Goal: Information Seeking & Learning: Check status

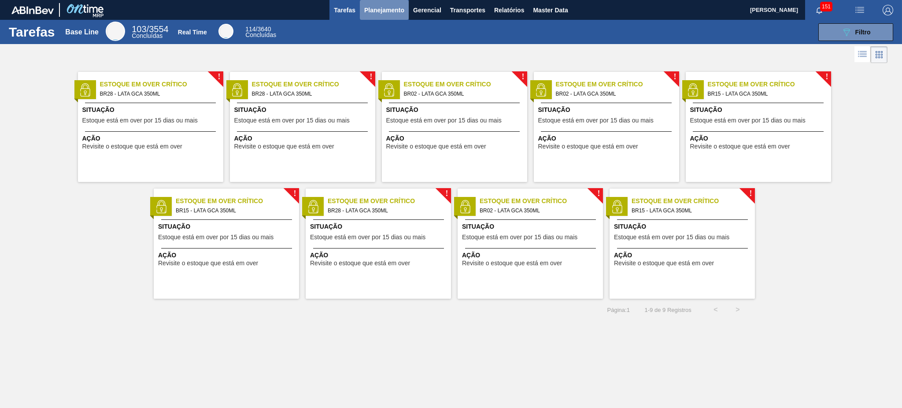
click at [377, 11] on span "Planejamento" at bounding box center [384, 10] width 40 height 11
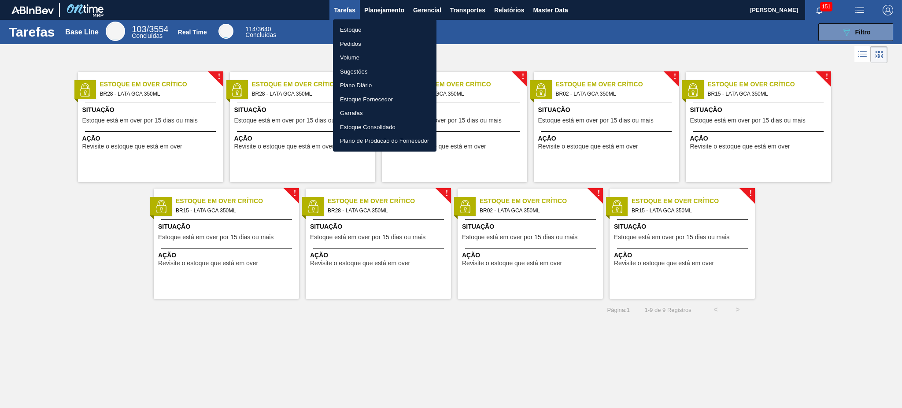
click at [376, 31] on li "Estoque" at bounding box center [384, 30] width 103 height 14
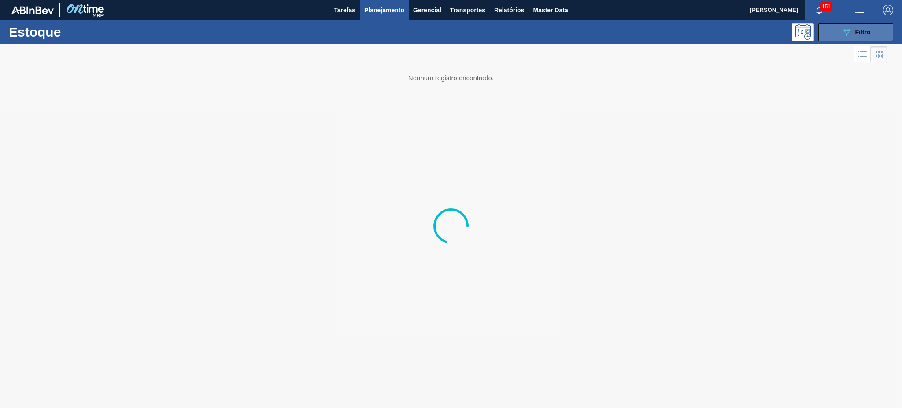
click at [834, 35] on button "089F7B8B-B2A5-4AFE-B5C0-19BA573D28AC Filtro" at bounding box center [855, 32] width 75 height 18
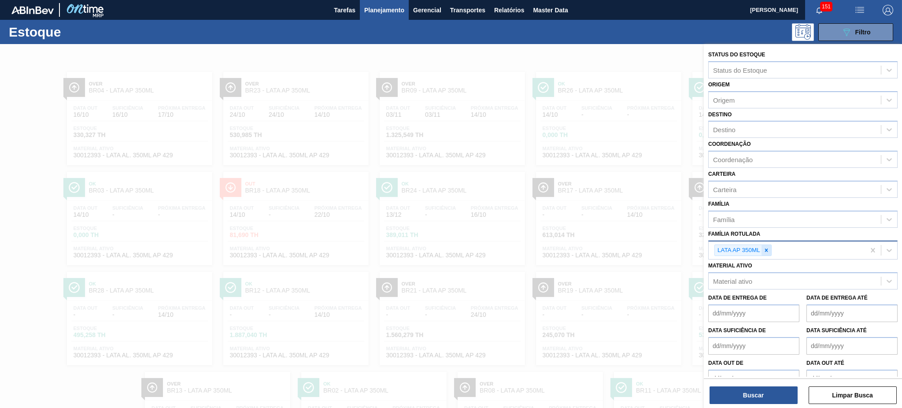
click at [768, 248] on icon at bounding box center [766, 250] width 6 height 6
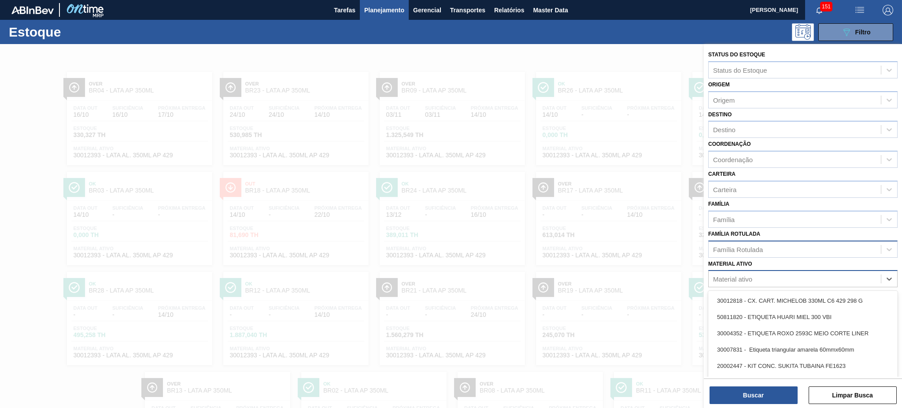
click at [758, 273] on div "Material ativo" at bounding box center [795, 279] width 172 height 13
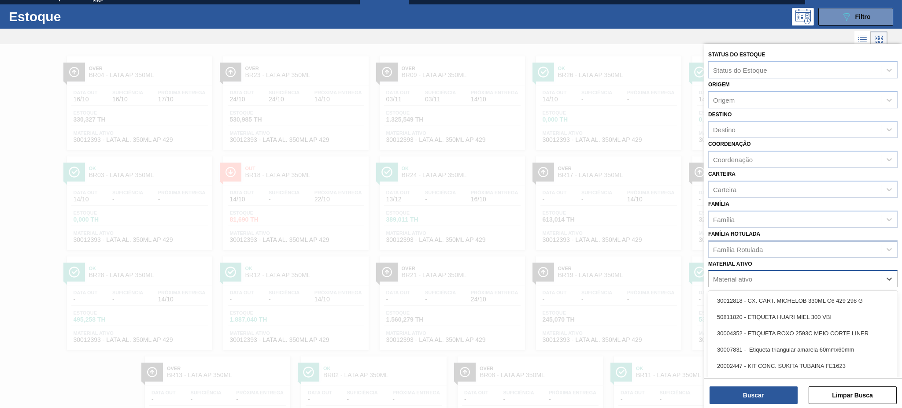
paste ativo "50494159 - TAMPA AL DOURADA C/ TAB DOURADO ARDAGH"
type ativo "50494159 - TAMPA AL DOURADA C/ TAB DOURADO ARDAGH"
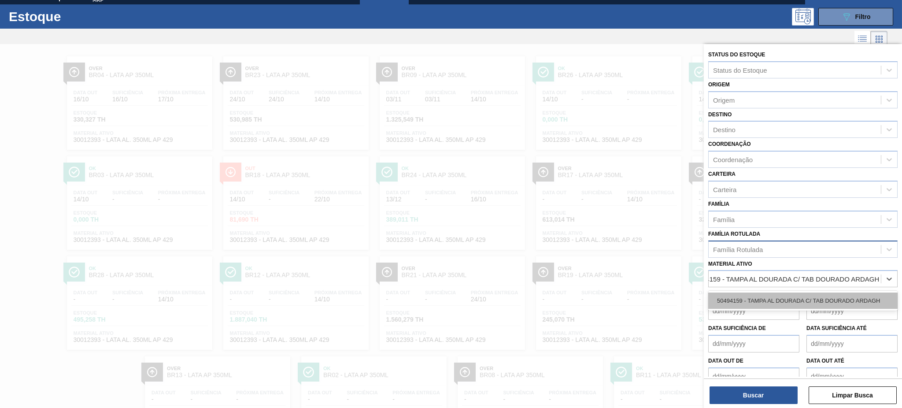
click at [758, 292] on div "50494159 - TAMPA AL DOURADA C/ TAB DOURADO ARDAGH" at bounding box center [802, 300] width 189 height 16
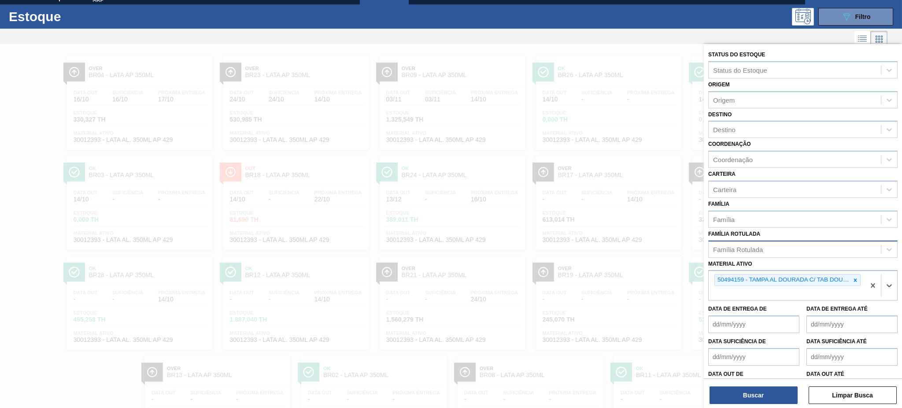
scroll to position [0, 0]
click at [733, 99] on div "Origem" at bounding box center [724, 99] width 22 height 7
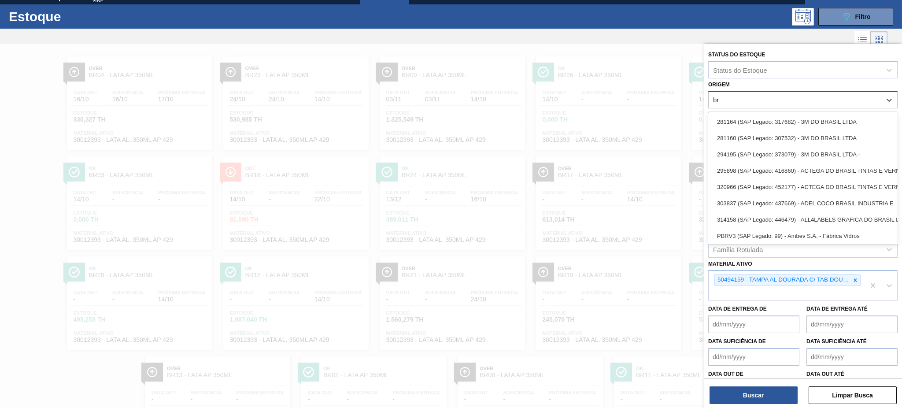
type input "b"
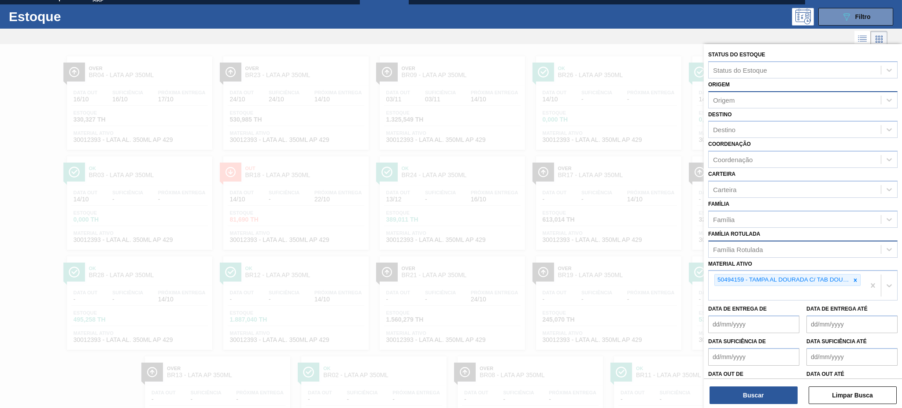
click at [739, 89] on div "Origem Origem" at bounding box center [802, 93] width 189 height 30
click at [747, 130] on div "Destino" at bounding box center [795, 129] width 172 height 13
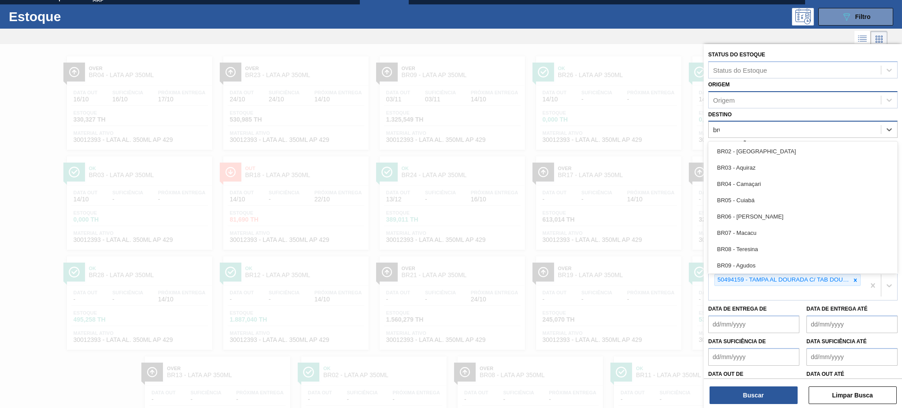
type input "br02"
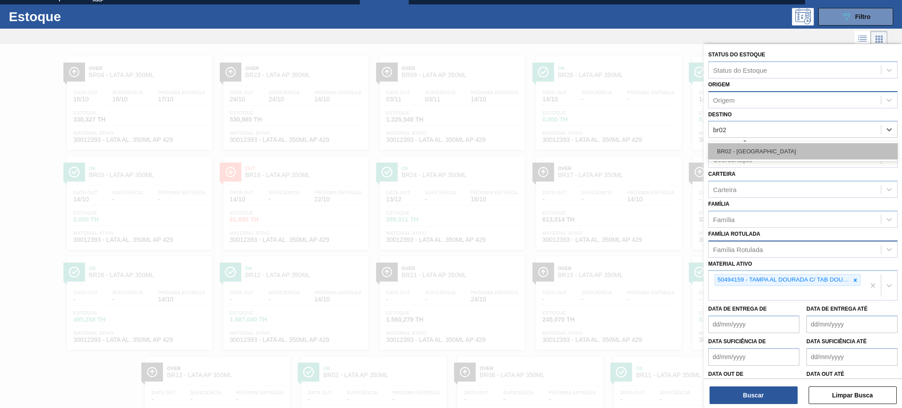
click at [729, 153] on div "BR02 - Sergipe" at bounding box center [802, 151] width 189 height 16
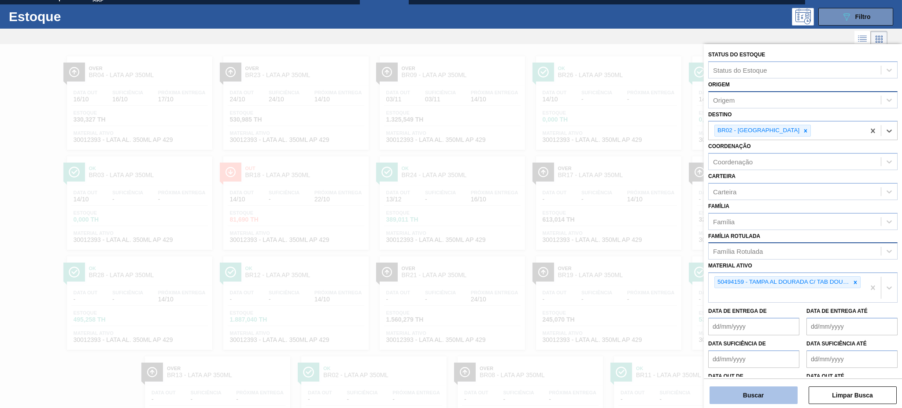
click at [760, 396] on button "Buscar" at bounding box center [753, 395] width 88 height 18
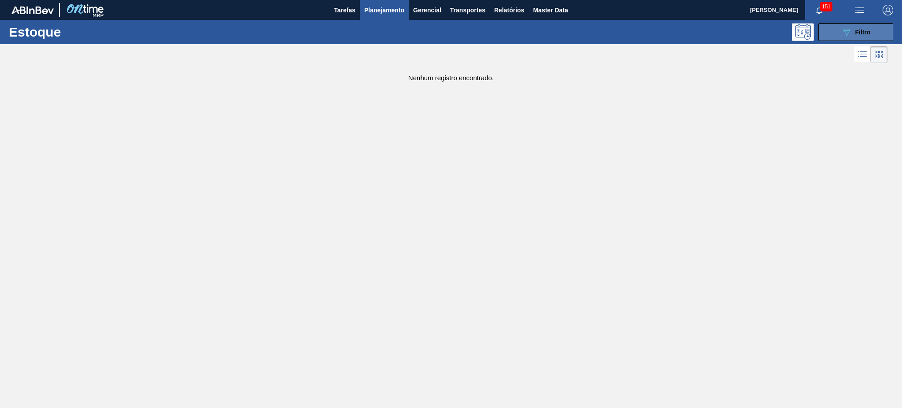
click at [865, 32] on span "Filtro" at bounding box center [862, 32] width 15 height 7
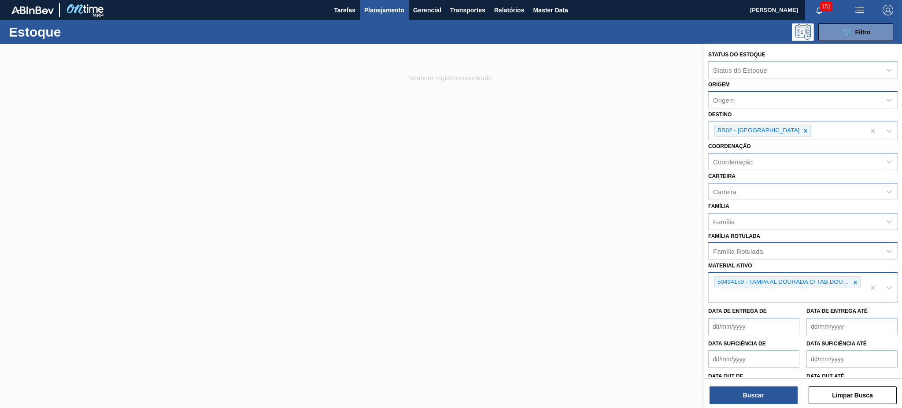
click at [853, 280] on icon at bounding box center [855, 282] width 6 height 6
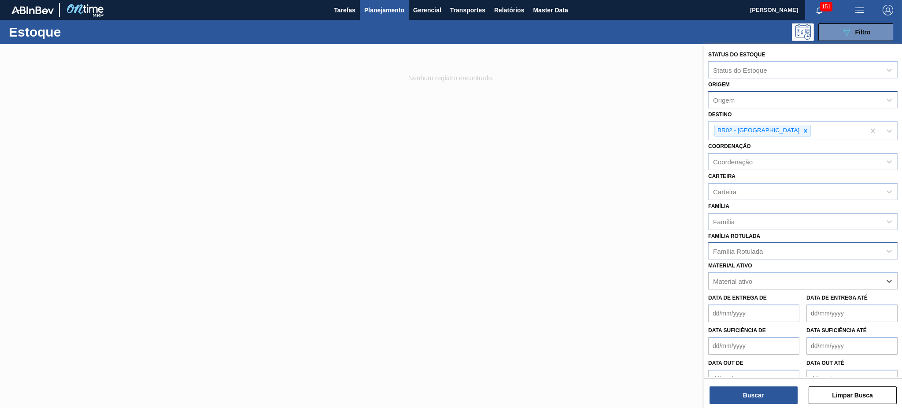
click at [753, 247] on div "Família Rotulada" at bounding box center [738, 250] width 50 height 7
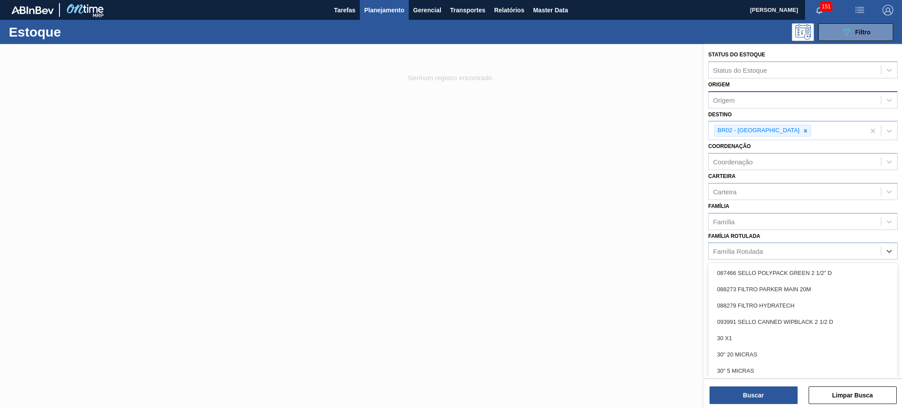
paste Rotulada "TAMPA AL DOURADA C/ TAB DOURADO ARDAGH"
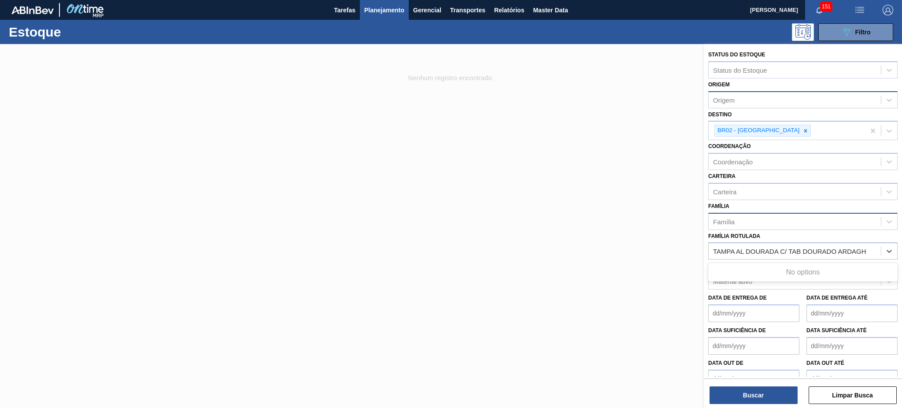
type Rotulada "TAMPA AL DOURADA C/ TAB DOURADO ARDAGH"
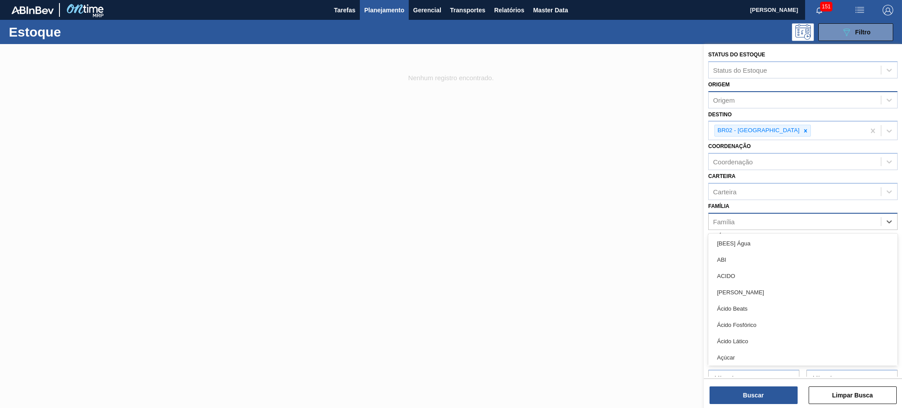
click at [767, 221] on div "Família" at bounding box center [795, 221] width 172 height 13
click at [801, 132] on div at bounding box center [806, 130] width 10 height 11
click at [754, 219] on div "Família" at bounding box center [795, 219] width 172 height 13
paste input "TAMPA AL DOURADA C/ TAB DOURADO ARDAGH"
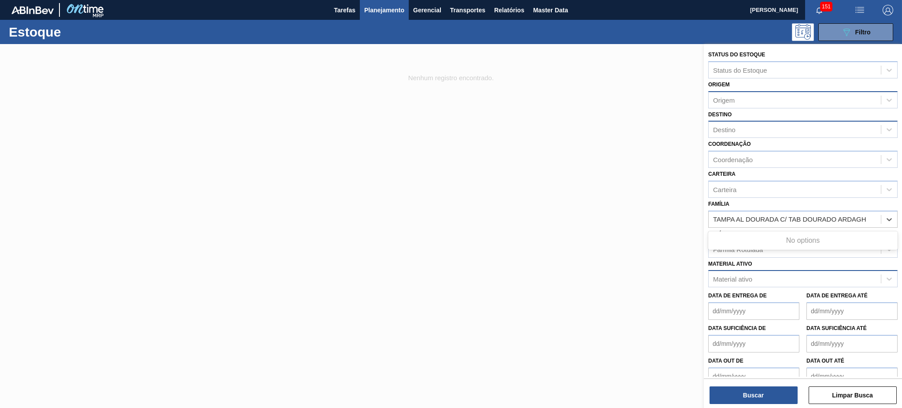
type input "TAMPA AL DOURADA C/ TAB DOURADO ARDAGH"
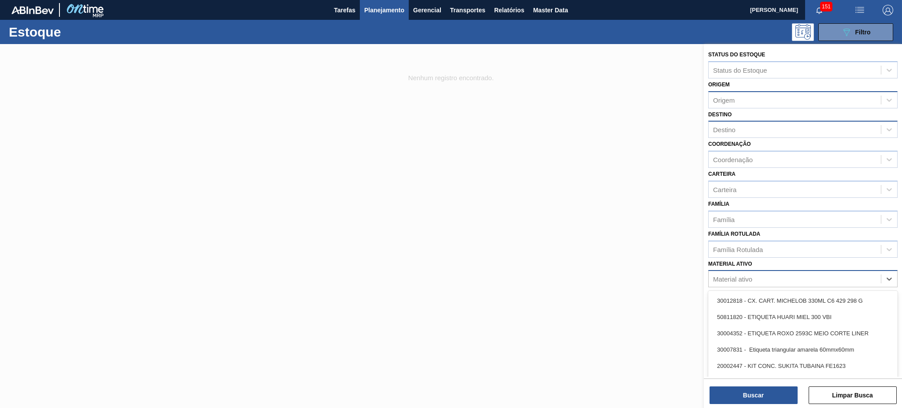
click at [822, 270] on div "Material ativo" at bounding box center [802, 278] width 189 height 17
click at [745, 246] on div "Família Rotulada" at bounding box center [738, 248] width 50 height 7
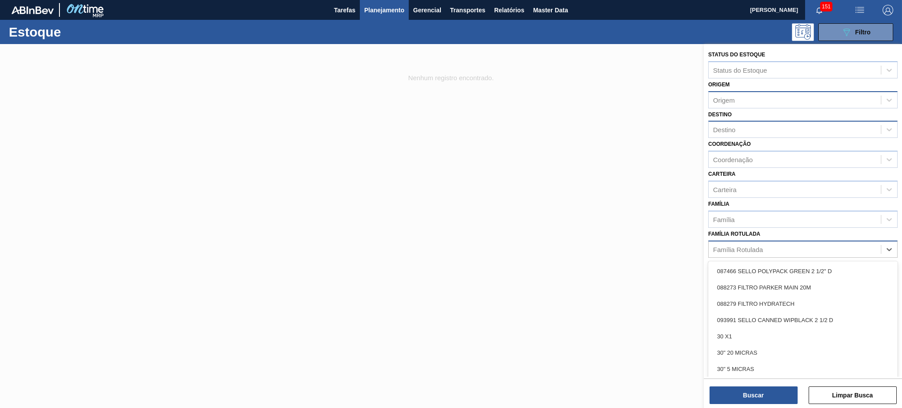
paste Rotulada "TAMPA AL DOURADA C/ TAB DOURADO ARDAGH"
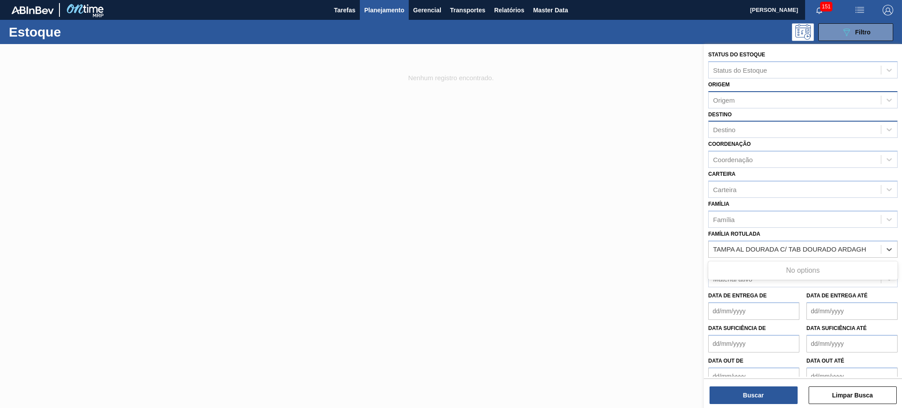
drag, startPoint x: 833, startPoint y: 245, endPoint x: 879, endPoint y: 237, distance: 47.4
click at [877, 245] on div "TAMPA AL DOURADA C/ TAB DOURADO ARDAGH TAMPA AL DOURADA C/ TAB DOURADO ARDAGH" at bounding box center [795, 249] width 172 height 13
drag, startPoint x: 777, startPoint y: 245, endPoint x: 891, endPoint y: 244, distance: 114.1
click at [891, 244] on div "TAMPA AL DOURADA C/ TAB DOURADO ARDAGH TAMPA AL DOURADA C/ TAB DOURADO ARDAGH" at bounding box center [802, 248] width 189 height 17
type Rotulada "TAMPA AL"
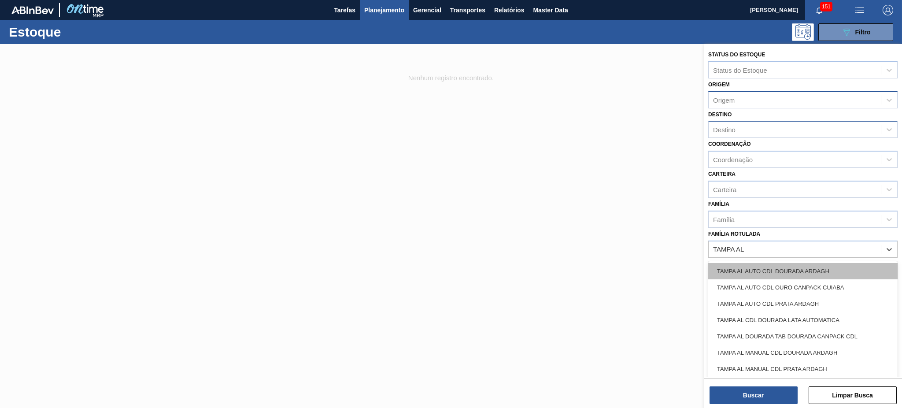
click at [834, 268] on div "TAMPA AL AUTO CDL DOURADA ARDAGH" at bounding box center [802, 271] width 189 height 16
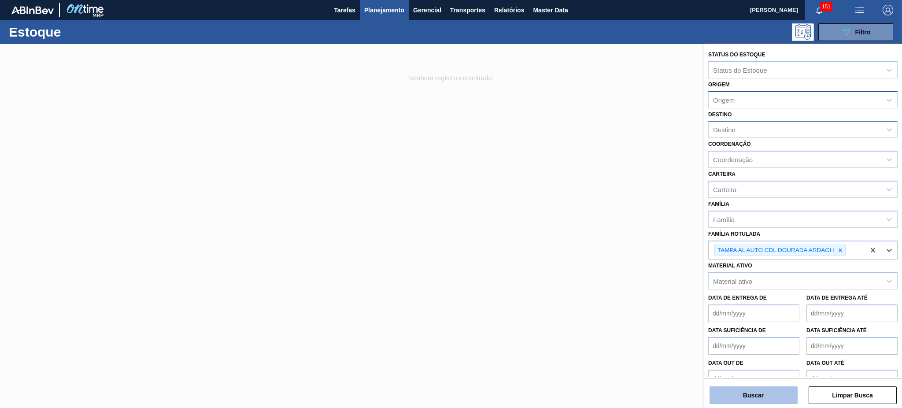
click at [759, 393] on button "Buscar" at bounding box center [753, 395] width 88 height 18
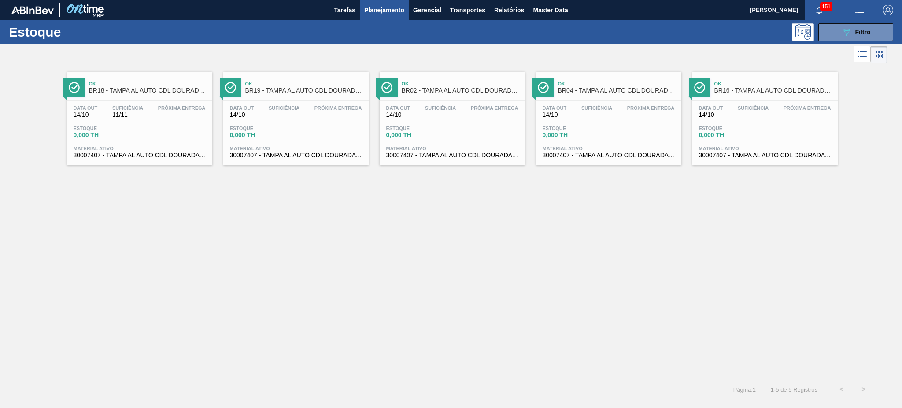
click at [442, 91] on span "BR02 - TAMPA AL AUTO CDL DOURADA ARDAGH" at bounding box center [461, 90] width 119 height 7
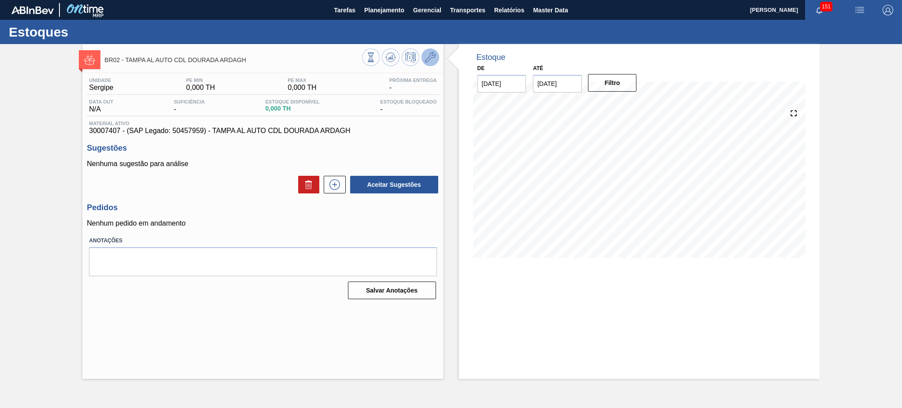
click at [429, 60] on icon at bounding box center [430, 57] width 11 height 11
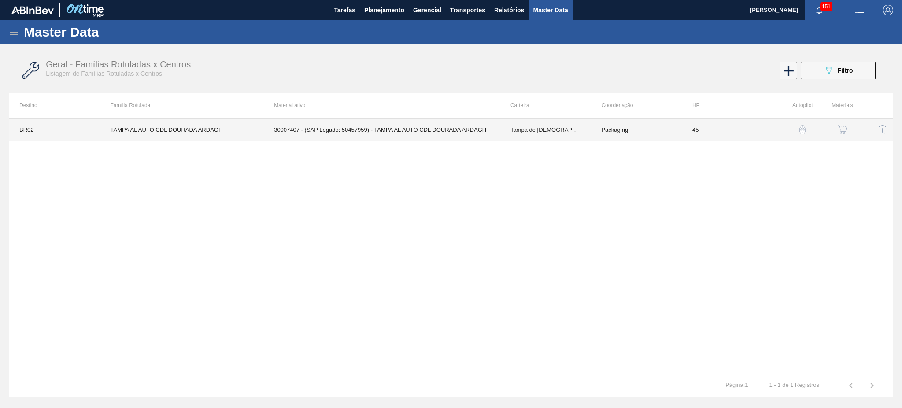
click at [392, 124] on td "30007407 - (SAP Legado: 50457959) - TAMPA AL AUTO CDL DOURADA ARDAGH" at bounding box center [381, 129] width 236 height 22
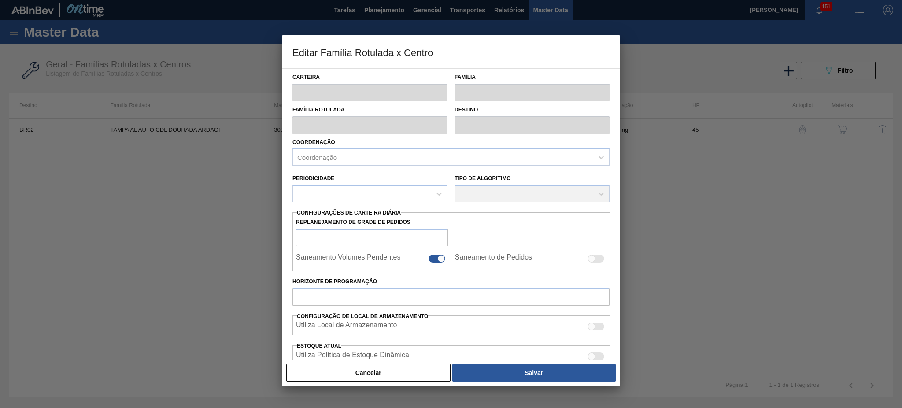
type input "Tampa de Lata"
type input "Tampa de Alumínio"
type input "TAMPA AL AUTO CDL DOURADA ARDAGH"
type input "BR02 - Sergipe"
type input "45"
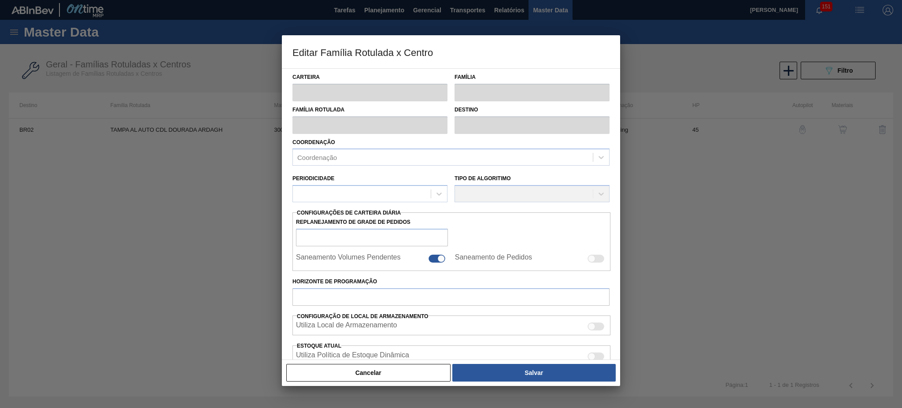
type input "0"
type input "100"
type input "0,000"
checkbox input "true"
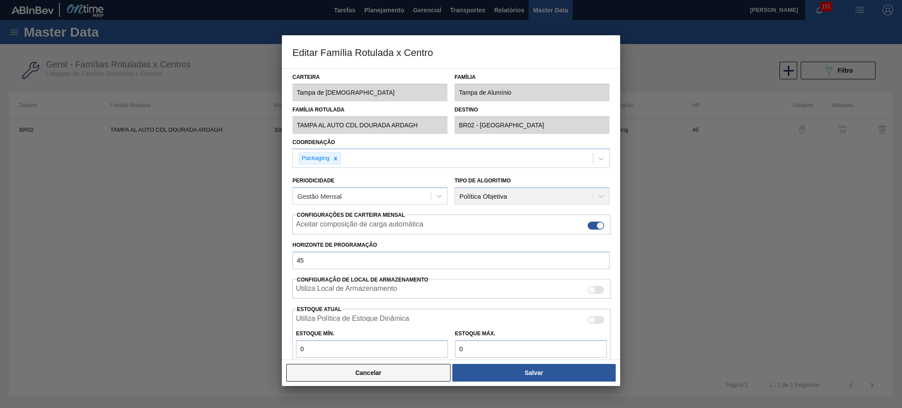
click at [348, 367] on button "Cancelar" at bounding box center [368, 373] width 164 height 18
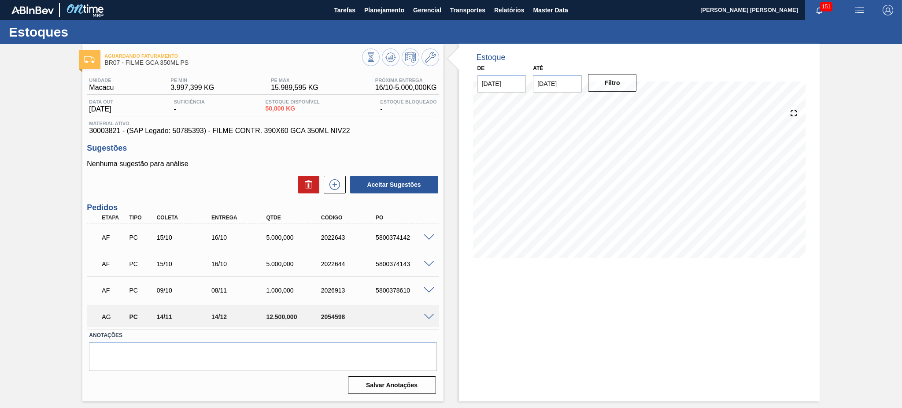
click at [428, 314] on span at bounding box center [429, 317] width 11 height 7
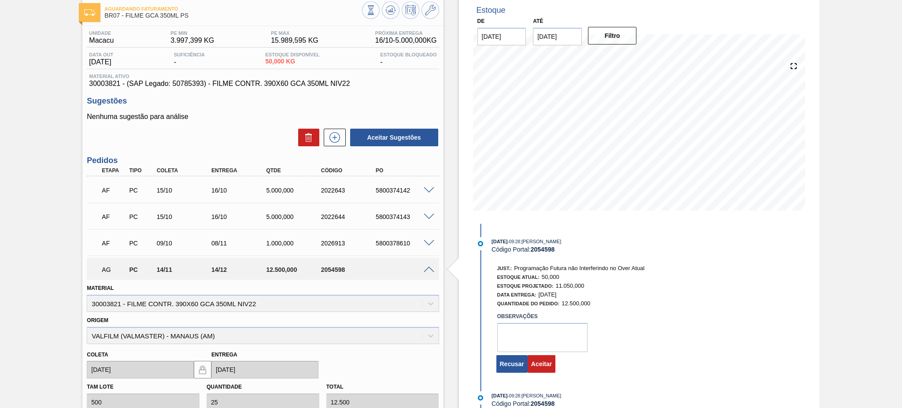
scroll to position [117, 0]
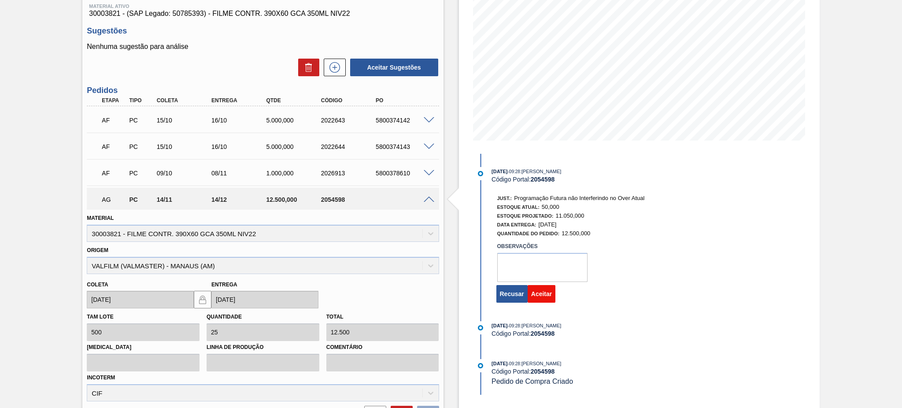
click at [544, 296] on button "Aceitar" at bounding box center [542, 294] width 28 height 18
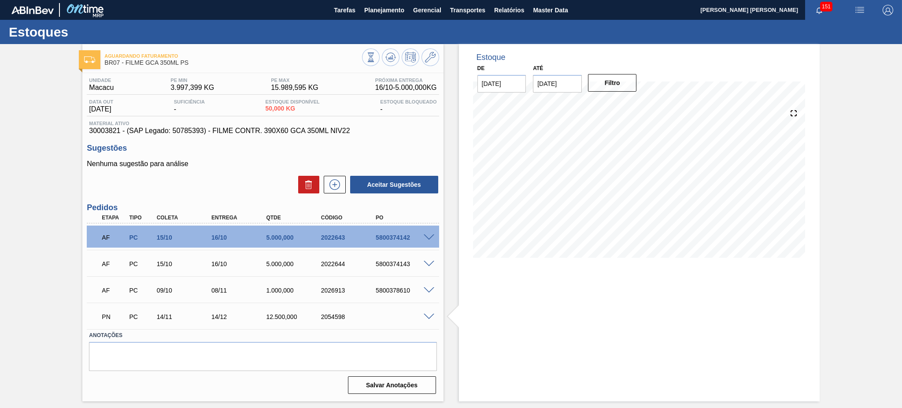
scroll to position [0, 0]
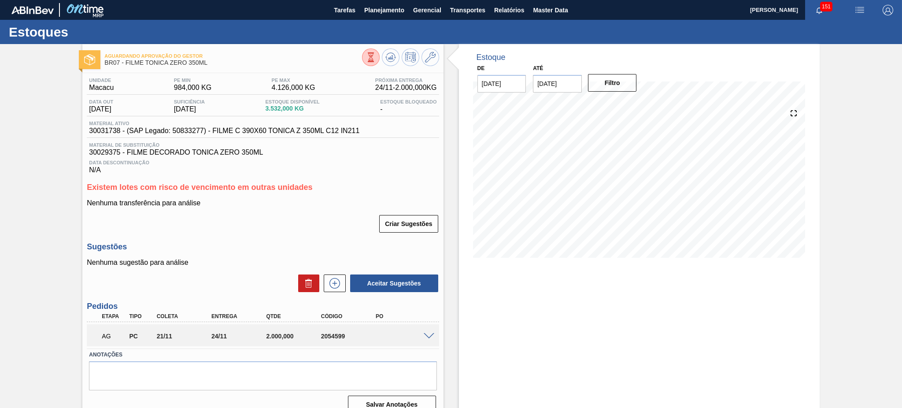
click at [427, 333] on span at bounding box center [429, 336] width 11 height 7
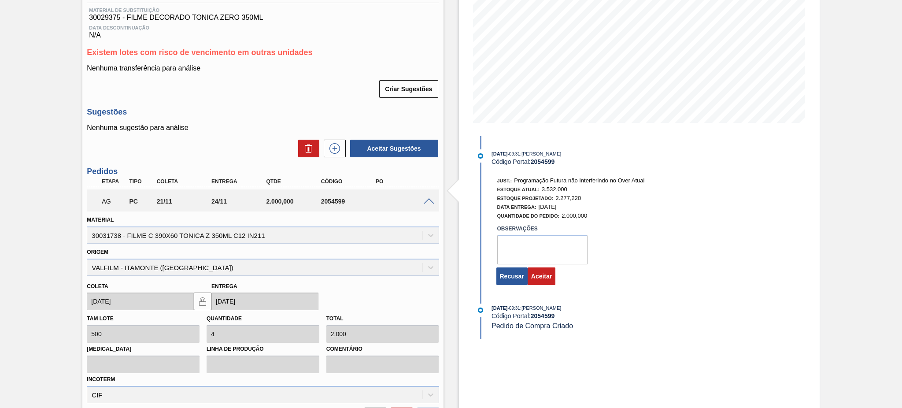
scroll to position [117, 0]
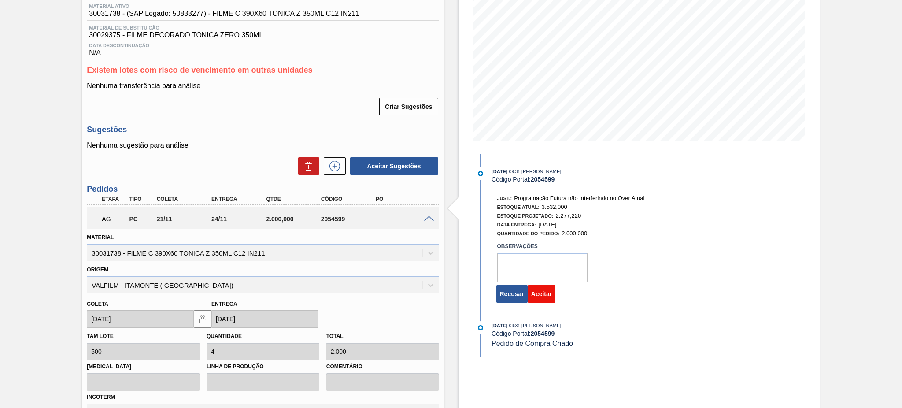
click at [550, 299] on button "Aceitar" at bounding box center [542, 294] width 28 height 18
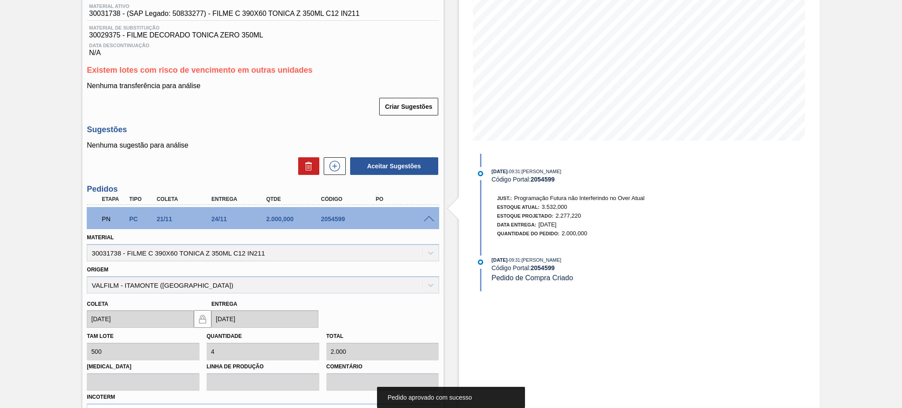
scroll to position [12, 0]
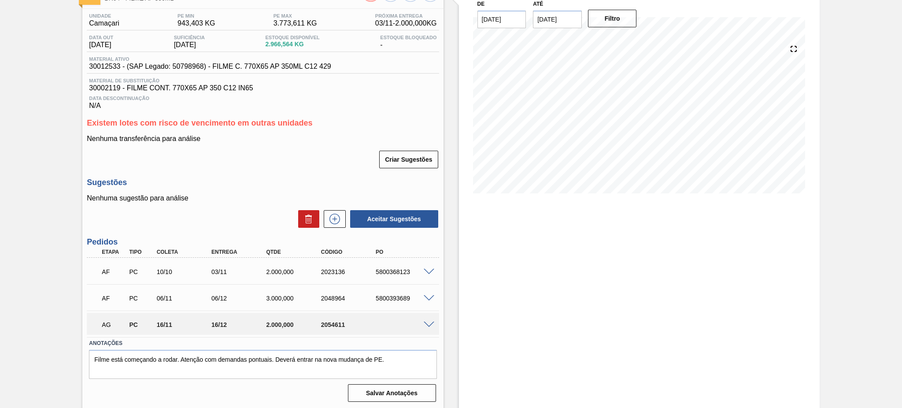
scroll to position [65, 0]
click at [424, 323] on span at bounding box center [429, 324] width 11 height 7
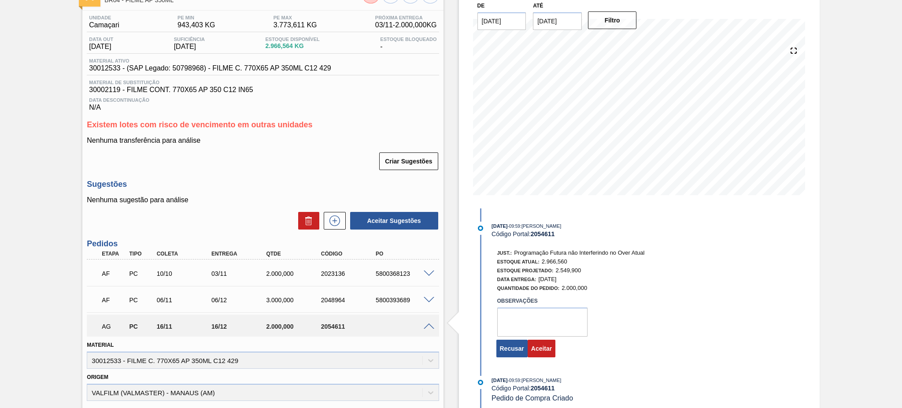
scroll to position [42, 0]
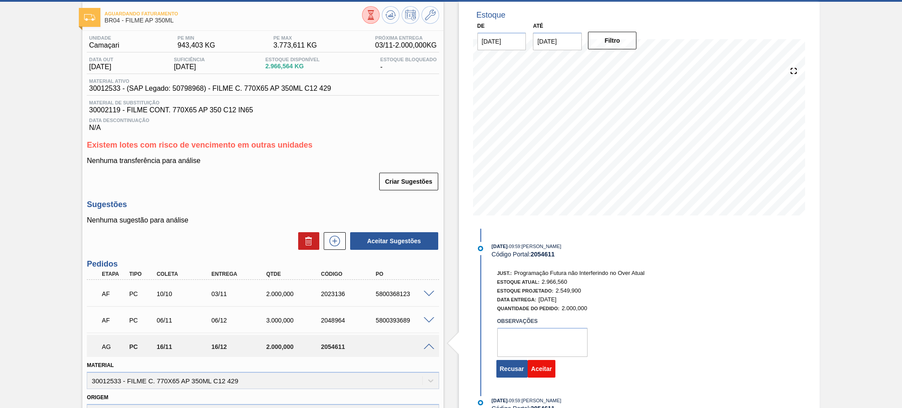
click at [542, 377] on button "Aceitar" at bounding box center [542, 369] width 28 height 18
